Goal: Find contact information: Find contact information

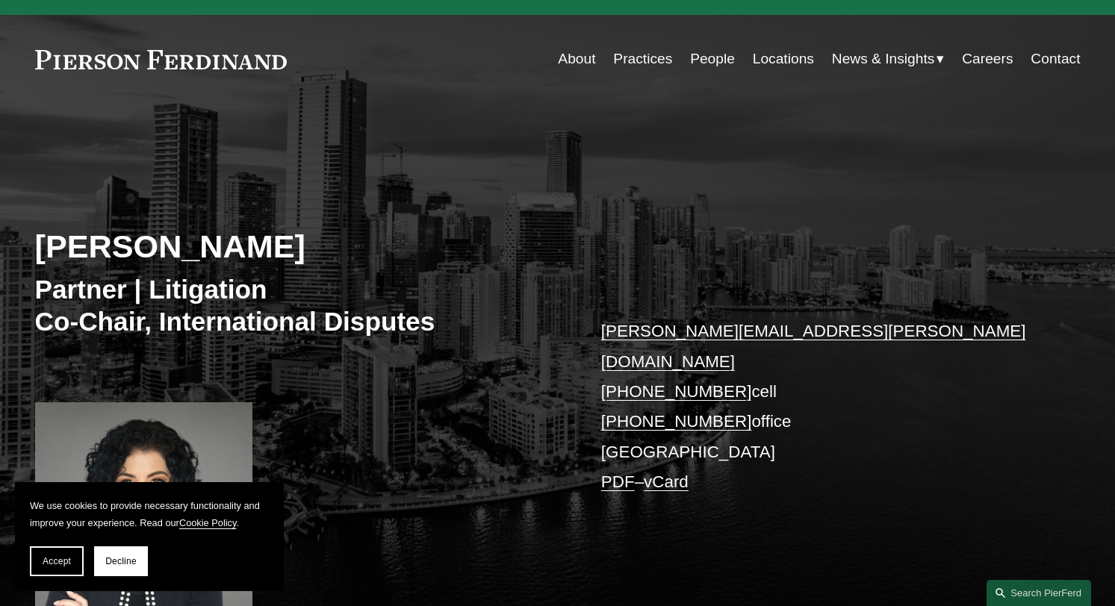
scroll to position [15, 0]
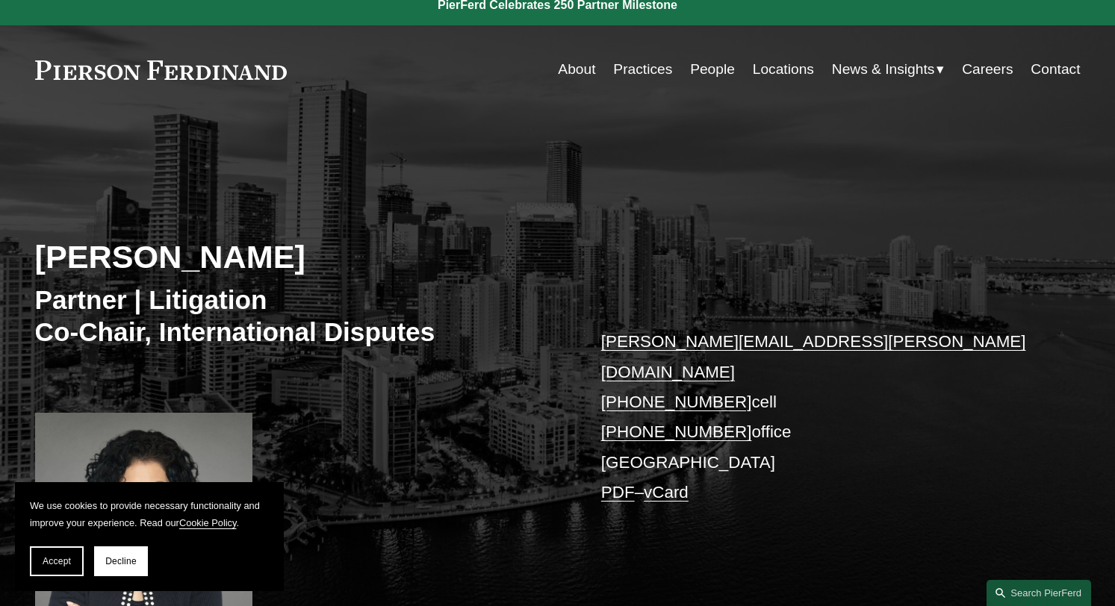
click at [632, 72] on link "Practices" at bounding box center [642, 69] width 59 height 28
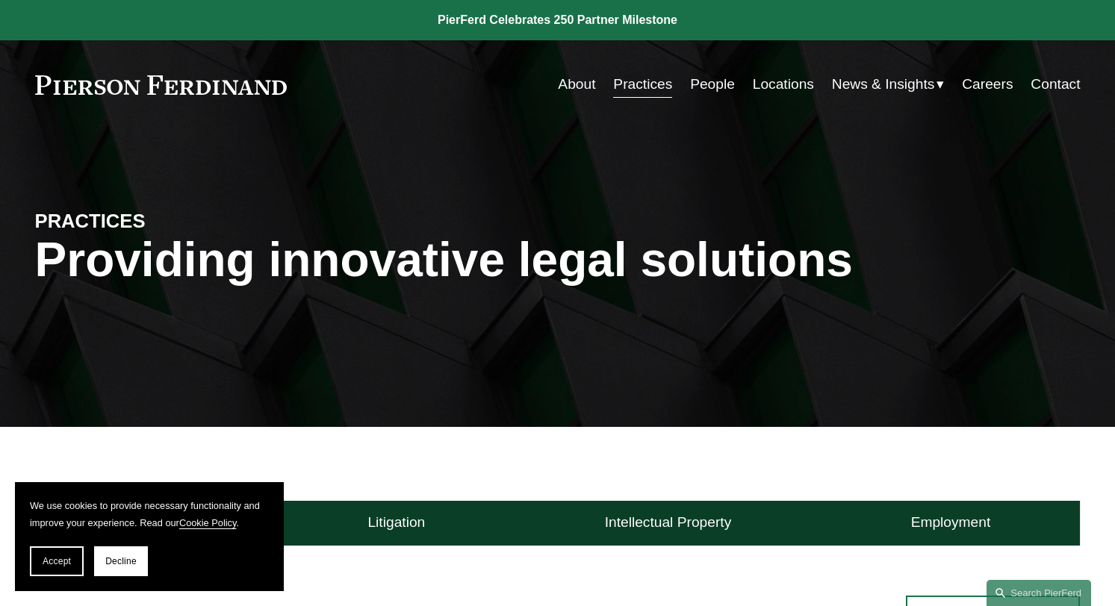
click at [714, 83] on link "People" at bounding box center [712, 84] width 45 height 28
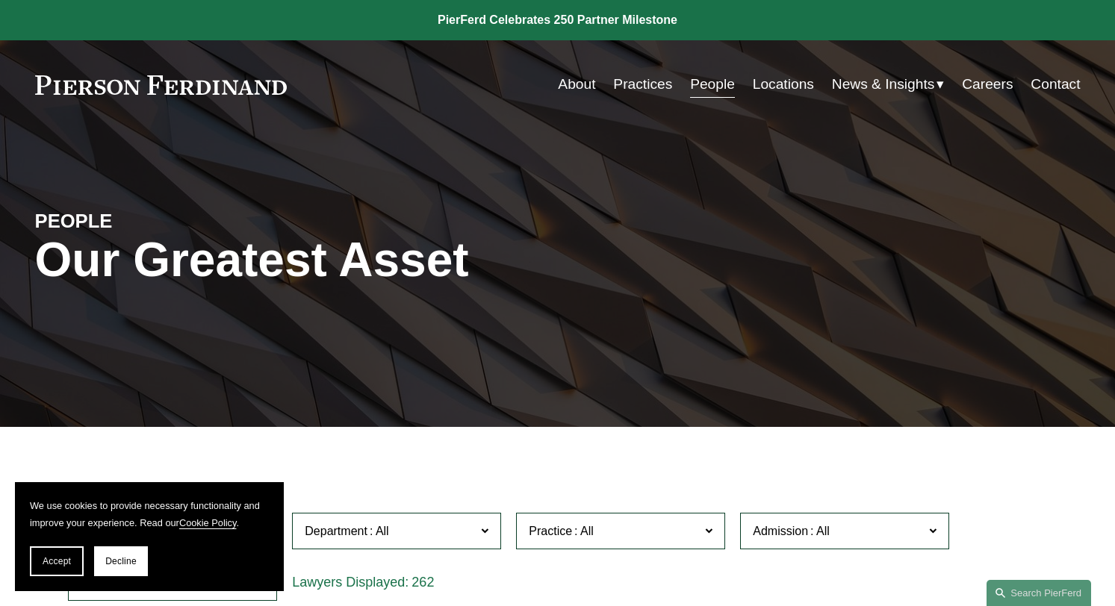
click at [771, 81] on link "Locations" at bounding box center [783, 84] width 61 height 28
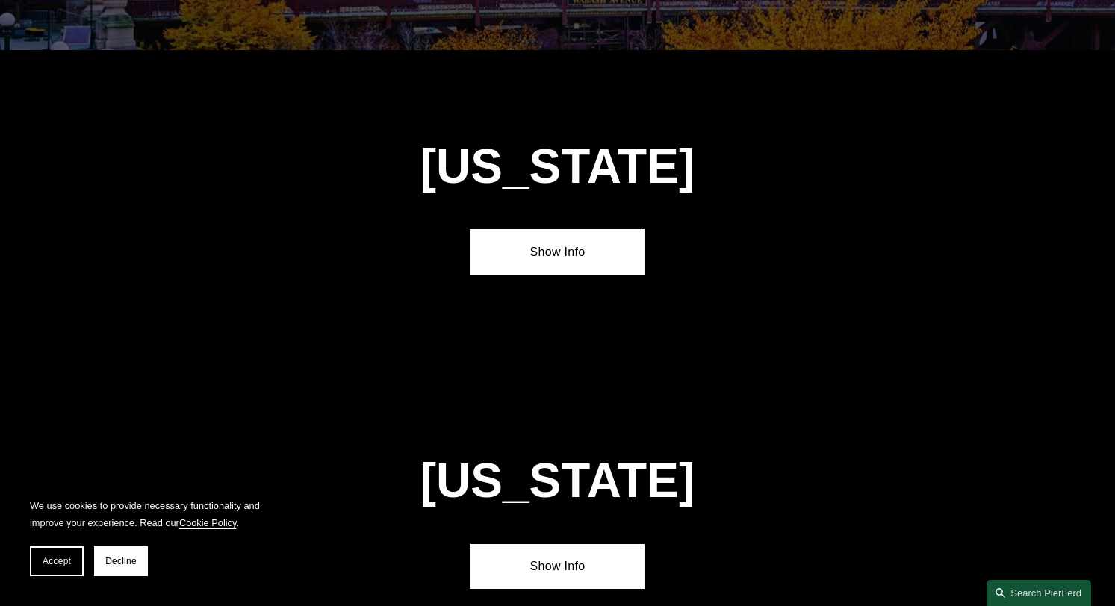
scroll to position [2888, 0]
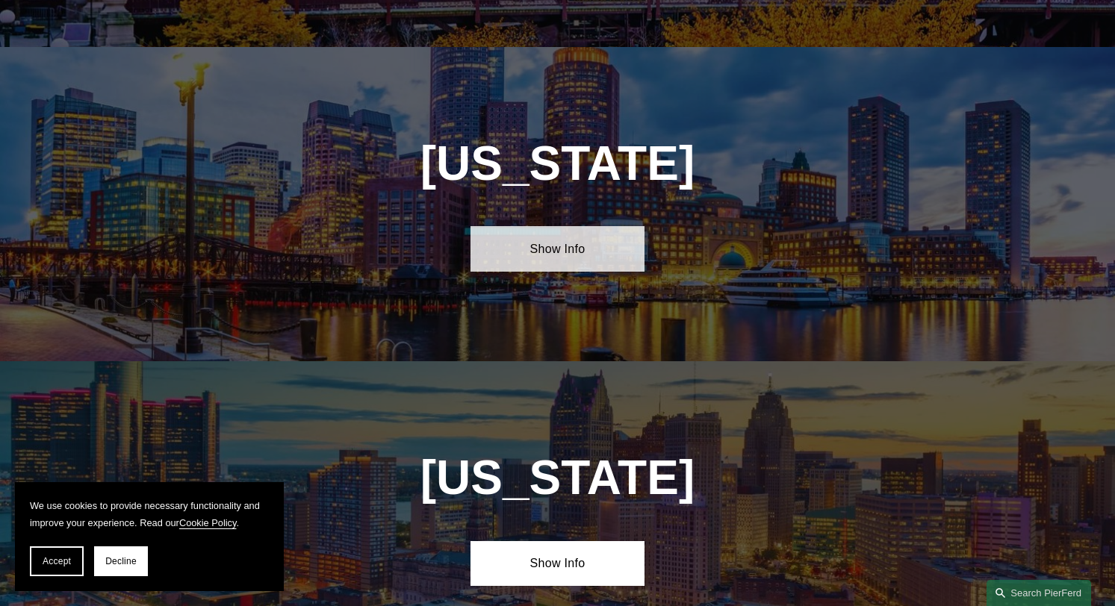
click at [594, 226] on link "Show Info" at bounding box center [557, 248] width 174 height 45
